Goal: Task Accomplishment & Management: Use online tool/utility

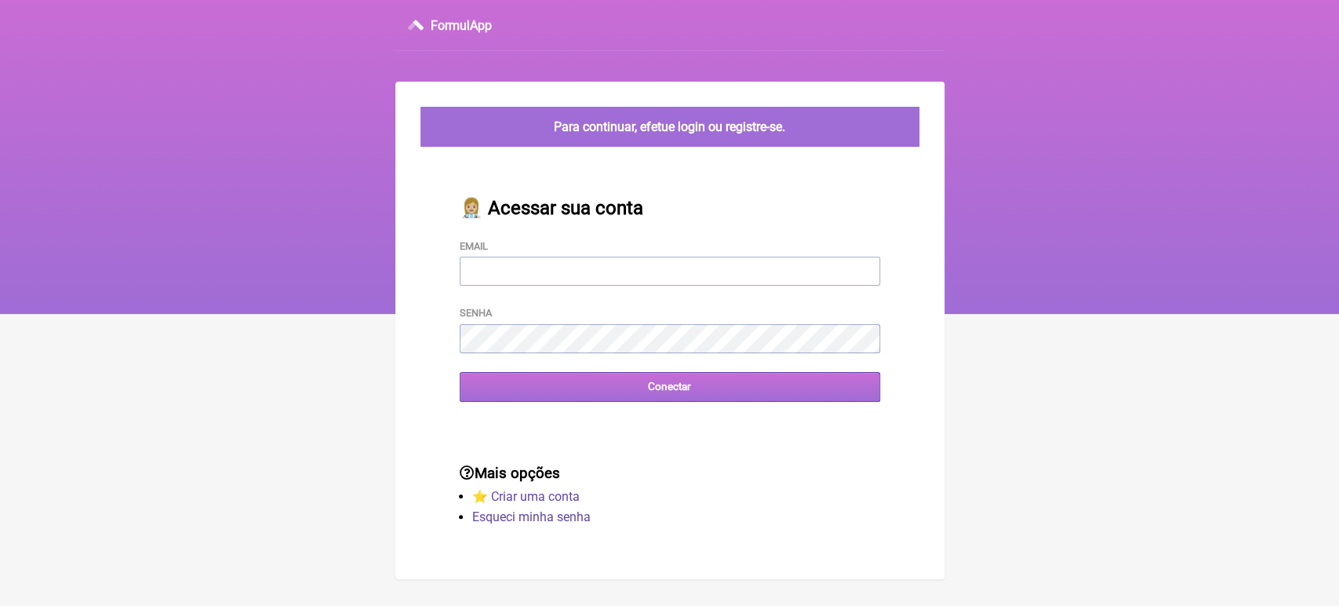
type input "[EMAIL_ADDRESS][DOMAIN_NAME]"
click at [543, 390] on input "Conectar" at bounding box center [670, 386] width 420 height 29
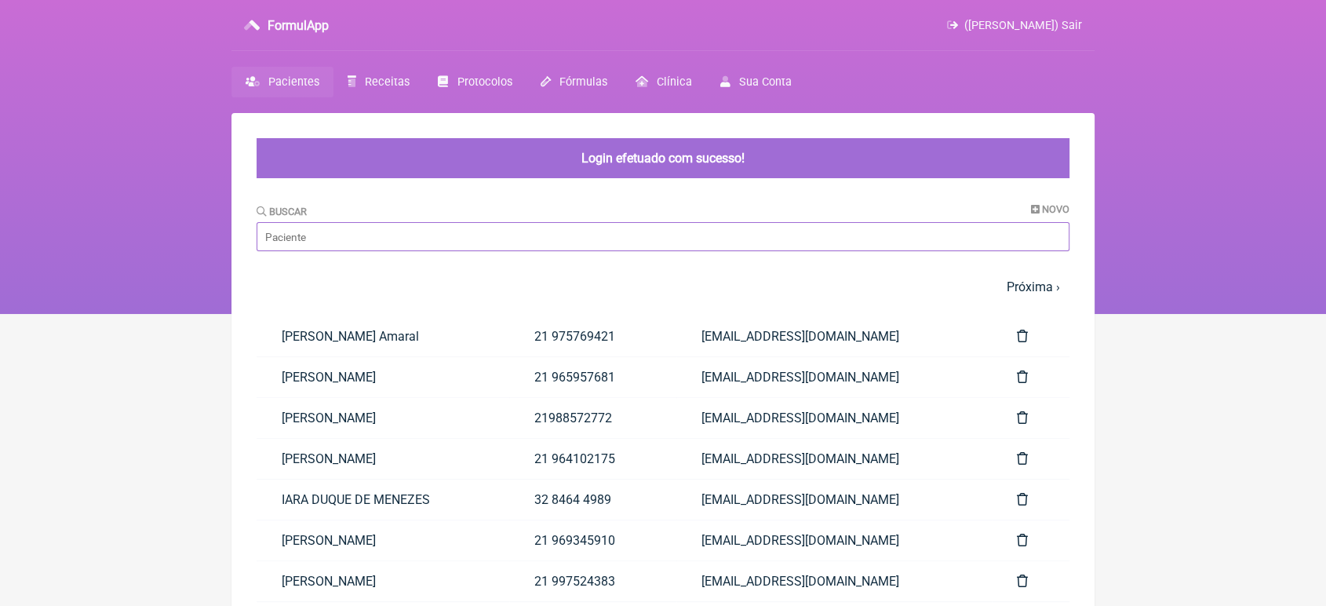
click at [432, 239] on input "Buscar" at bounding box center [662, 236] width 813 height 29
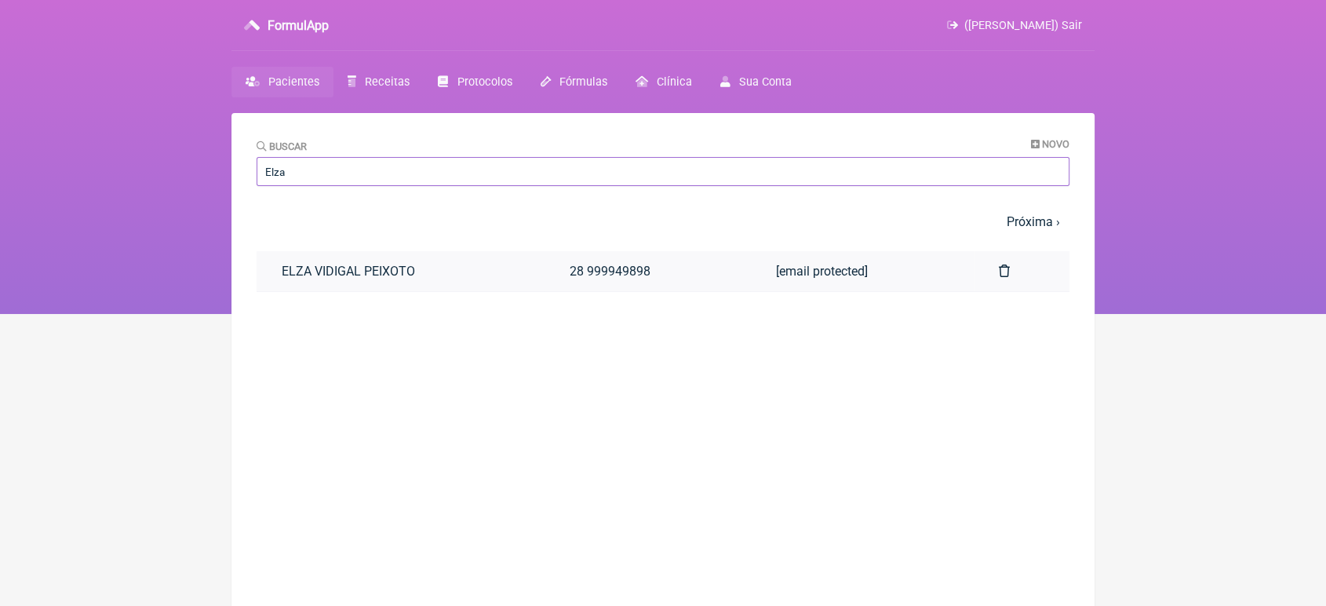
type input "Elza"
click at [427, 276] on link "ELZA VIDIGAL PEIXOTO" at bounding box center [400, 271] width 288 height 40
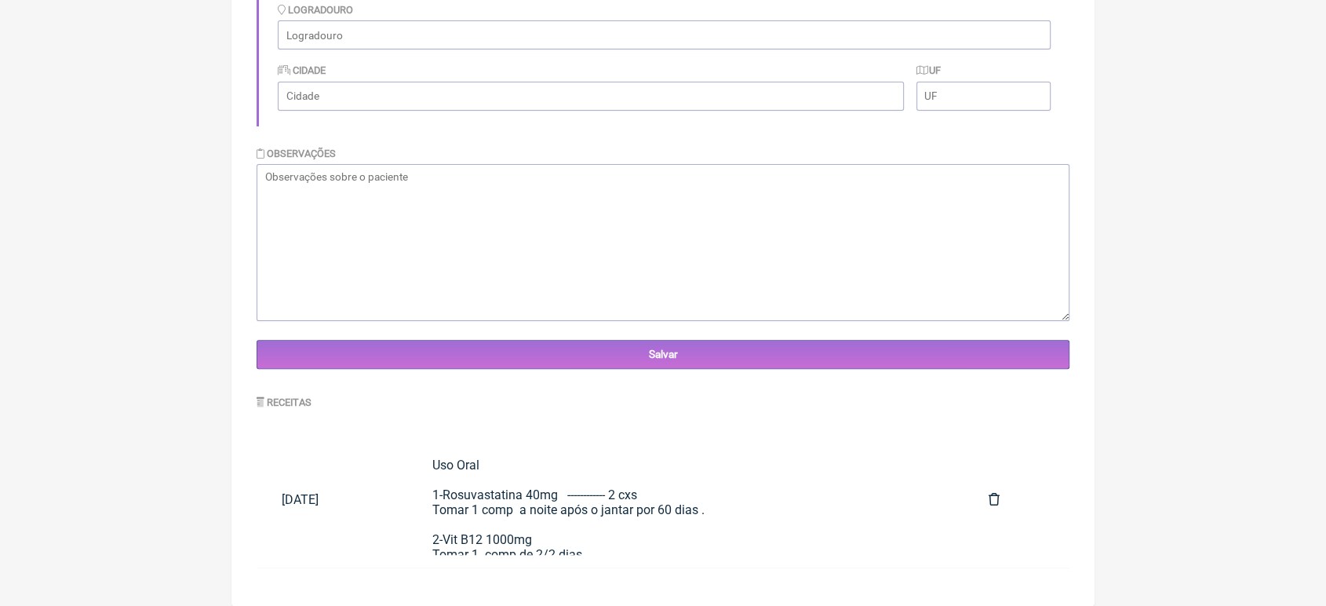
scroll to position [414, 0]
click at [806, 504] on div "Uso Oral 1-Rosuvastatina 40mg ------------ 2 cxs Tomar 1 comp a noite após o ja…" at bounding box center [685, 531] width 507 height 149
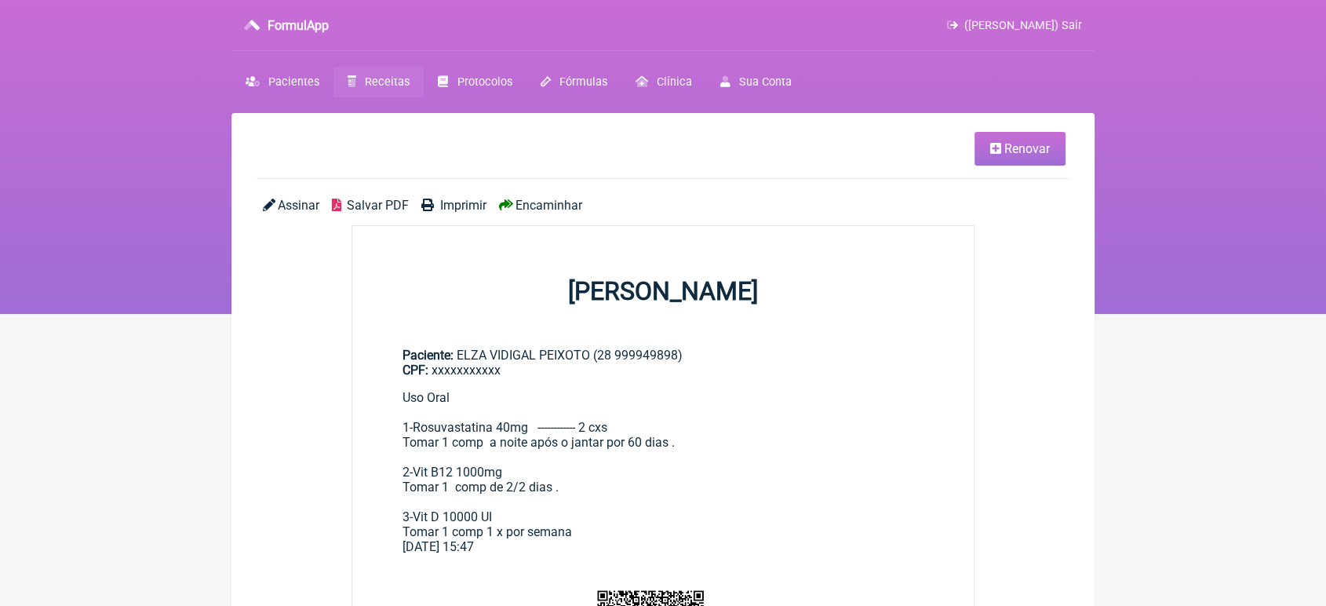
click at [531, 210] on span "Encaminhar" at bounding box center [548, 205] width 67 height 15
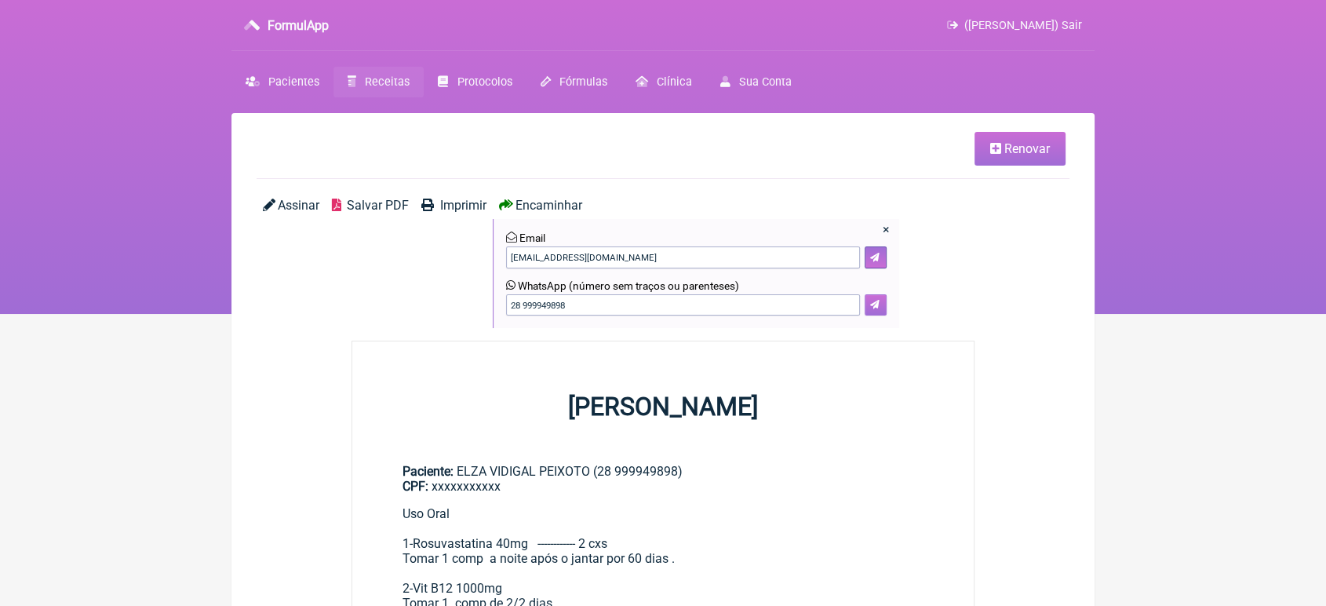
click at [882, 309] on button at bounding box center [875, 305] width 22 height 22
